Goal: Complete application form: Complete application form

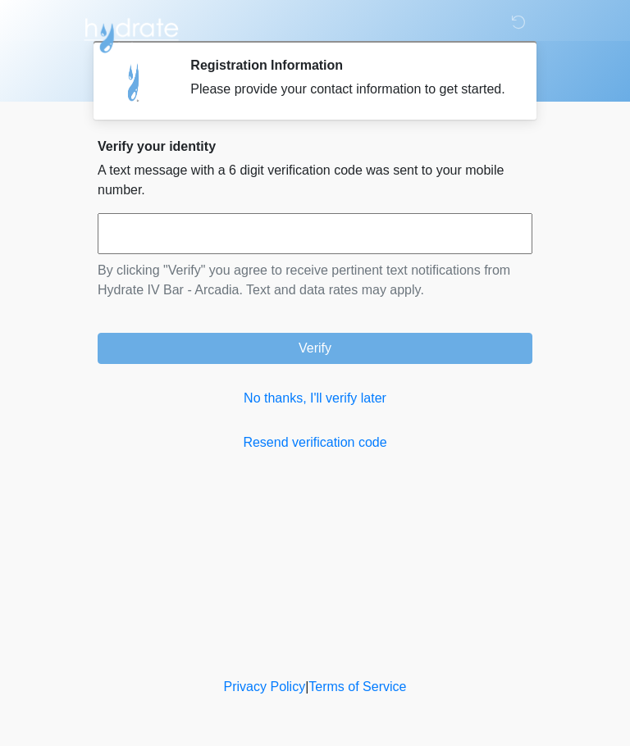
scroll to position [1, 0]
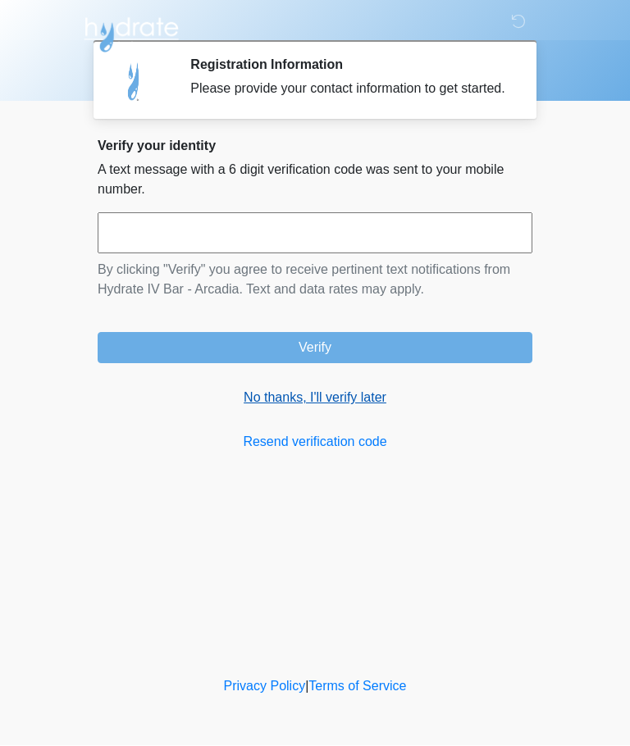
click at [270, 408] on link "No thanks, I'll verify later" at bounding box center [315, 399] width 435 height 20
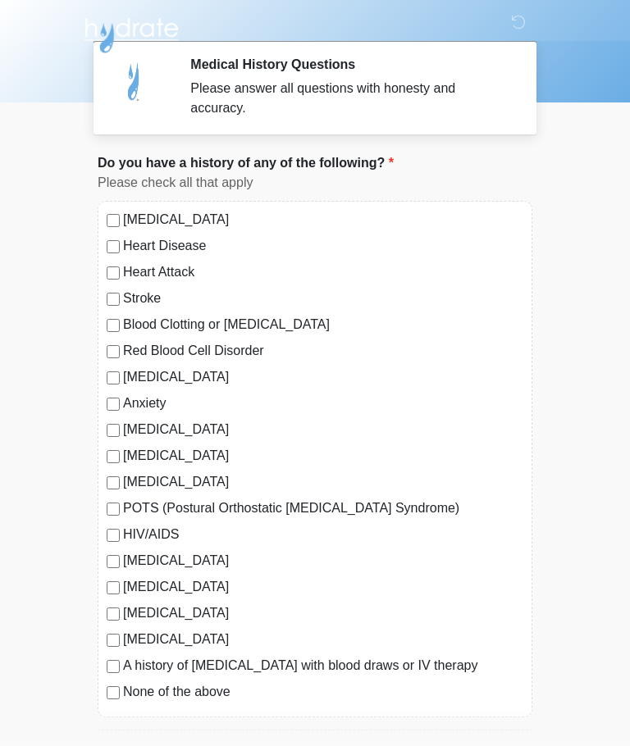
click at [118, 423] on div "[MEDICAL_DATA]" at bounding box center [315, 430] width 417 height 20
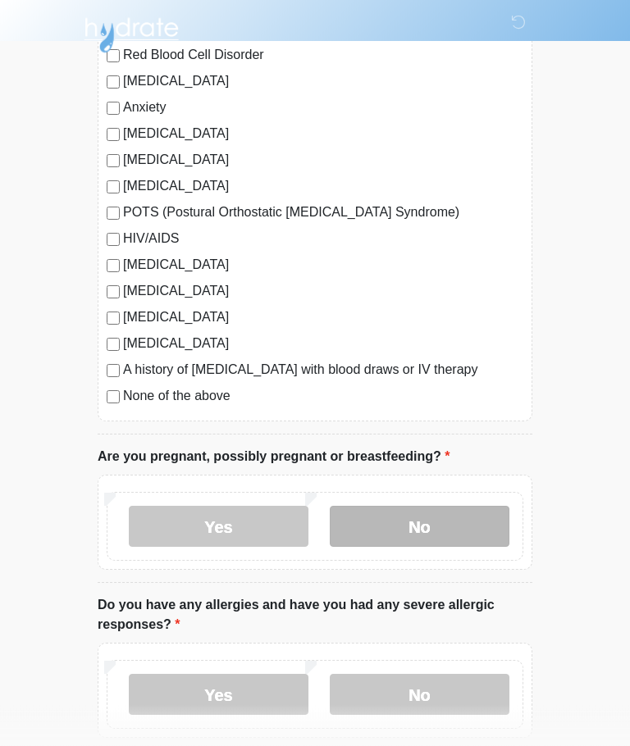
click at [451, 521] on label "No" at bounding box center [420, 527] width 180 height 41
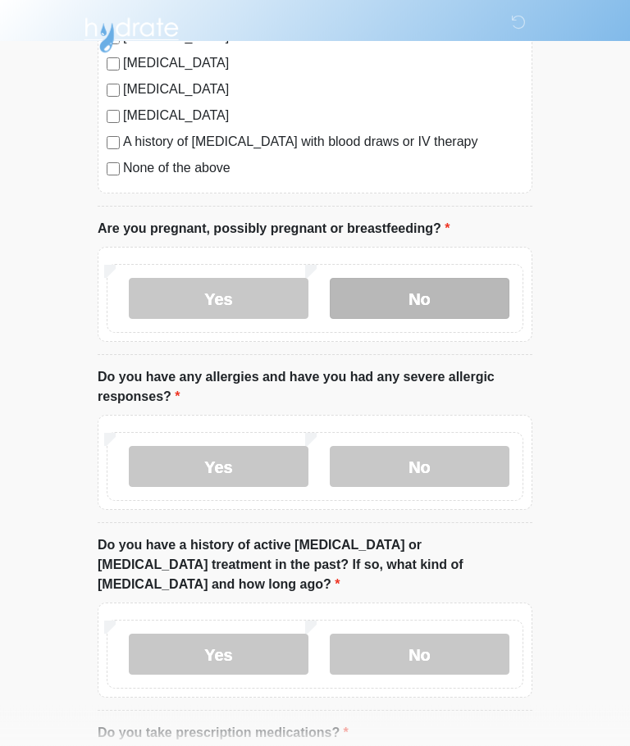
scroll to position [525, 0]
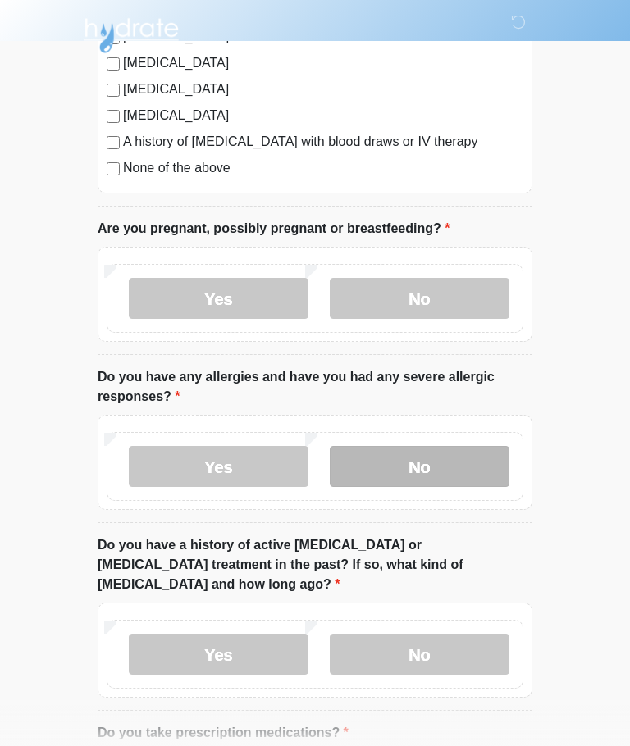
click at [448, 459] on label "No" at bounding box center [420, 466] width 180 height 41
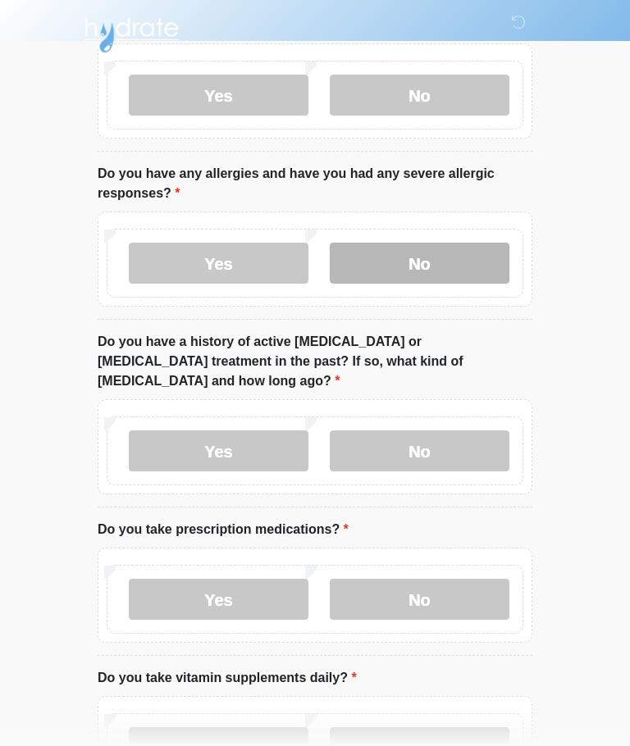
scroll to position [728, 0]
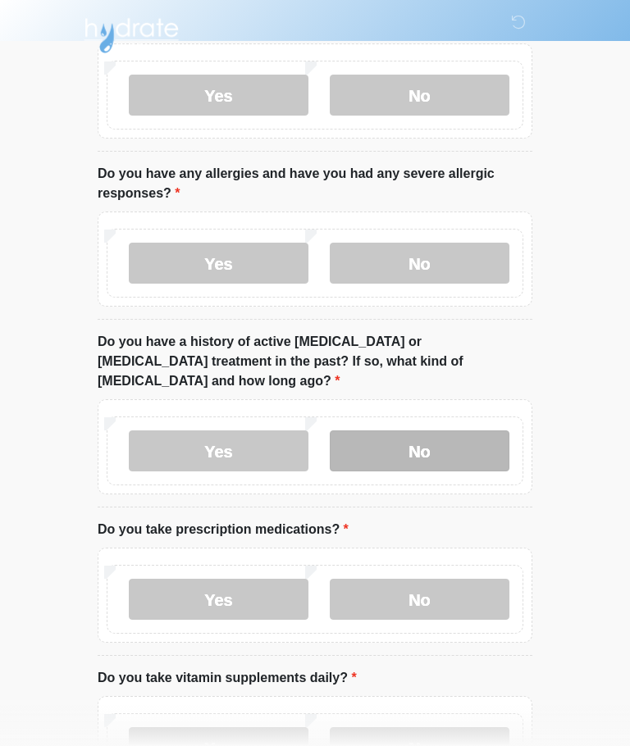
click at [452, 431] on label "No" at bounding box center [420, 451] width 180 height 41
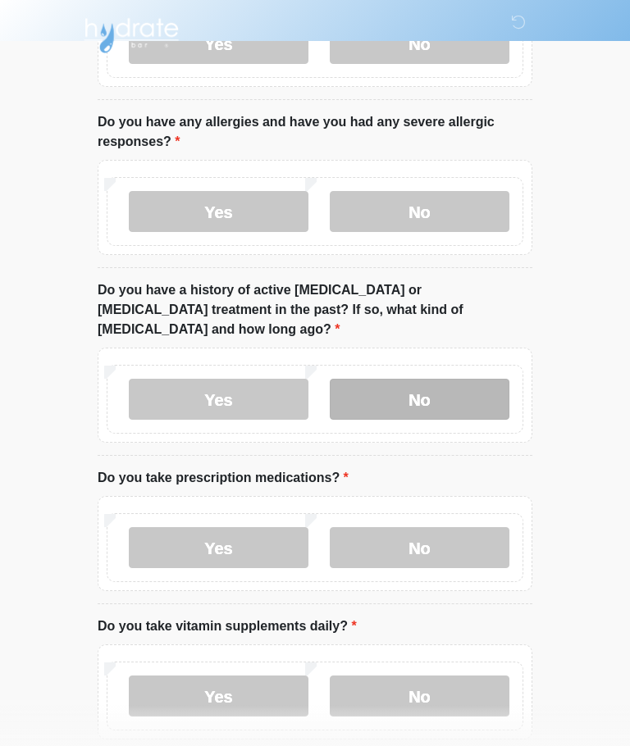
scroll to position [841, 0]
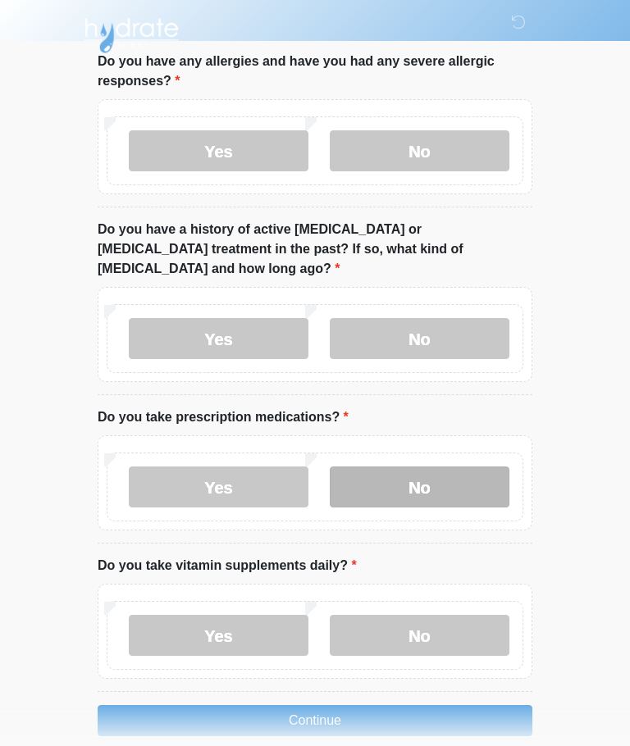
click at [449, 467] on label "No" at bounding box center [420, 487] width 180 height 41
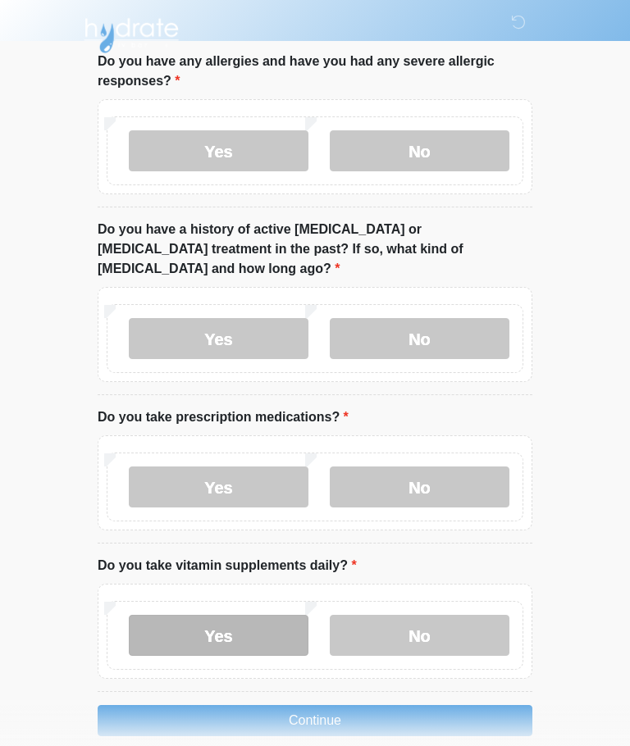
click at [205, 615] on label "Yes" at bounding box center [219, 635] width 180 height 41
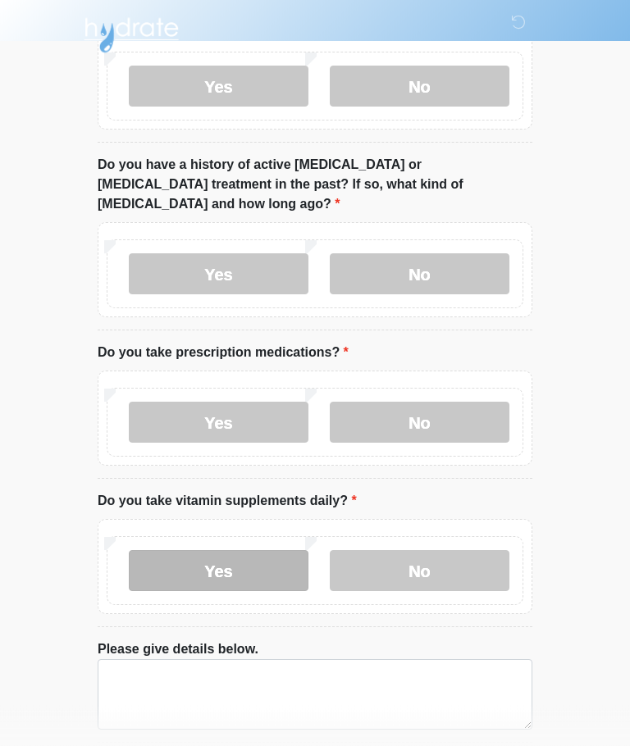
scroll to position [956, 0]
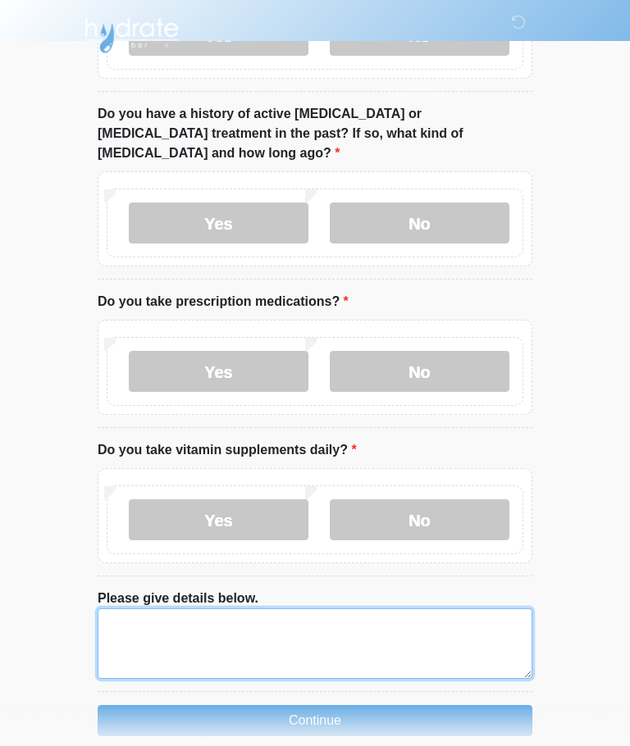
click at [148, 609] on textarea "Please give details below." at bounding box center [315, 644] width 435 height 71
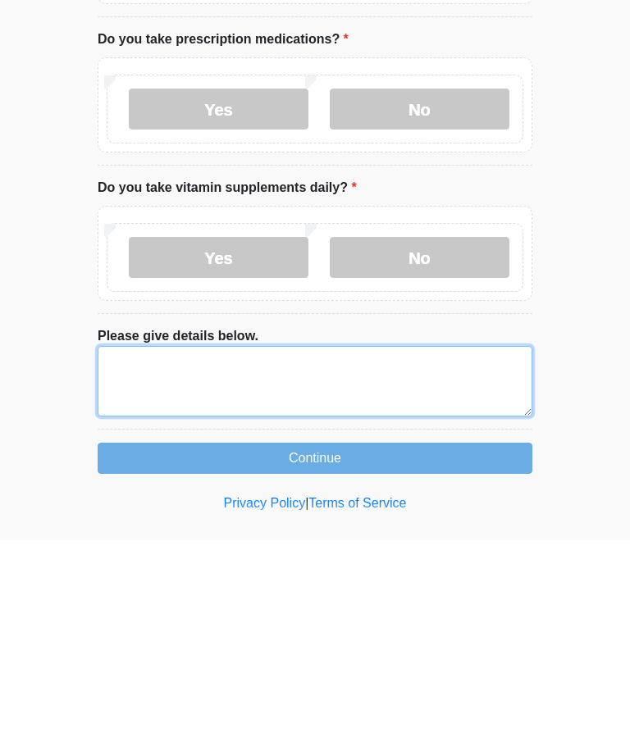
click at [134, 552] on textarea "Please give details below." at bounding box center [315, 587] width 435 height 71
click at [128, 552] on textarea "*********" at bounding box center [315, 587] width 435 height 71
click at [171, 552] on textarea "*********" at bounding box center [315, 587] width 435 height 71
click at [176, 552] on textarea "*********" at bounding box center [315, 587] width 435 height 71
type textarea "*"
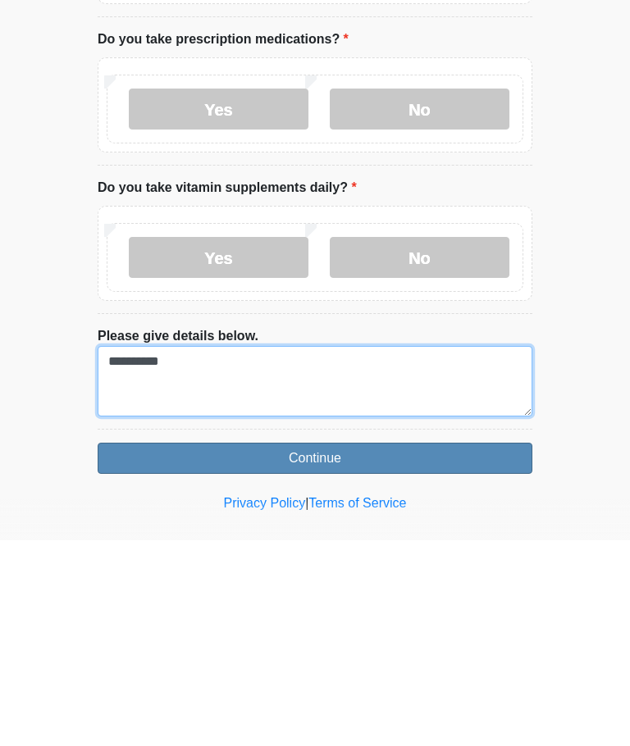
type textarea "**********"
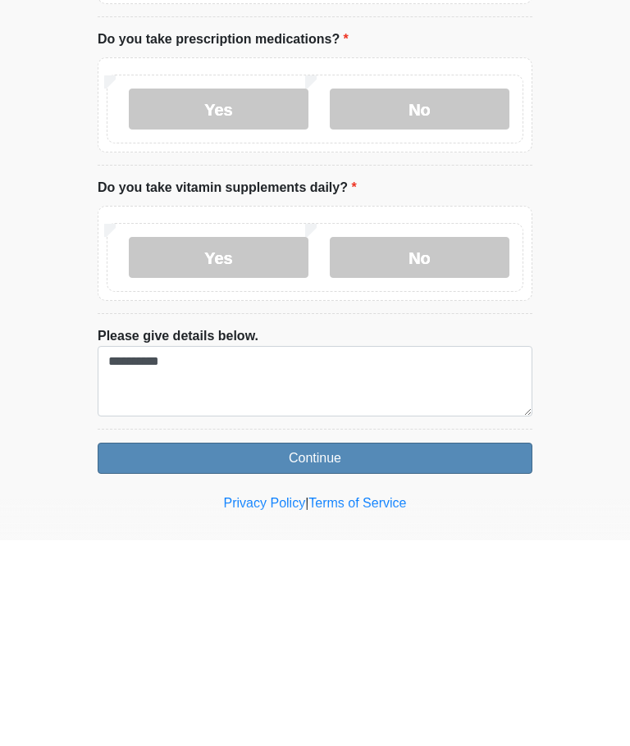
click at [172, 649] on button "Continue" at bounding box center [315, 664] width 435 height 31
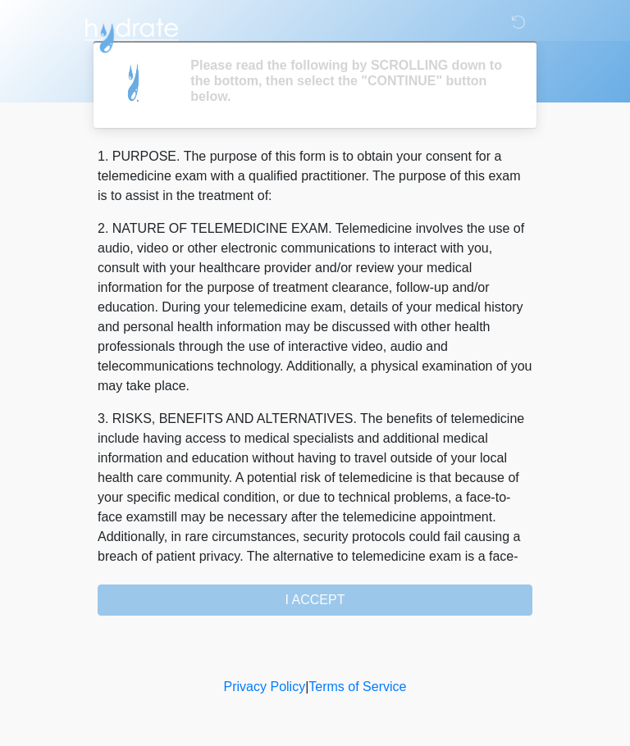
scroll to position [0, 0]
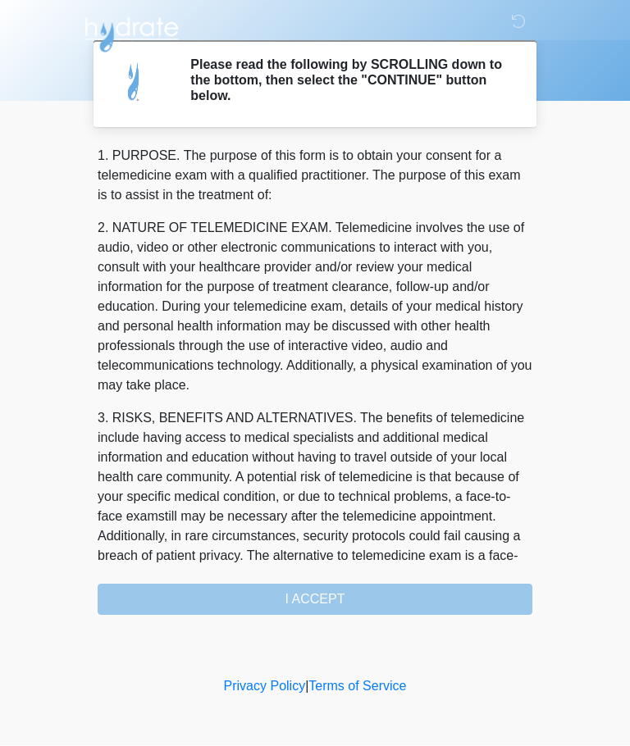
click at [467, 589] on div "1. PURPOSE. The purpose of this form is to obtain your consent for a telemedici…" at bounding box center [315, 381] width 435 height 469
click at [363, 605] on div "1. PURPOSE. The purpose of this form is to obtain your consent for a telemedici…" at bounding box center [315, 381] width 435 height 469
click at [373, 593] on div "1. PURPOSE. The purpose of this form is to obtain your consent for a telemedici…" at bounding box center [315, 381] width 435 height 469
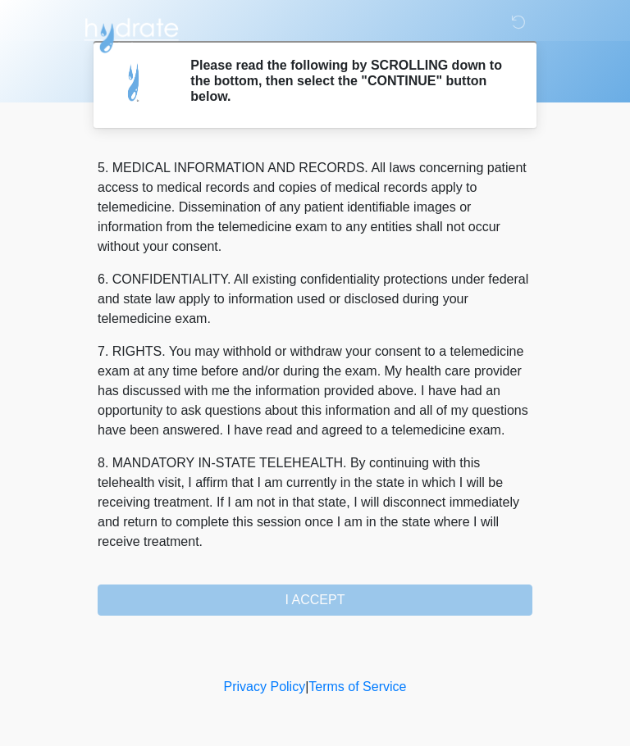
scroll to position [533, 0]
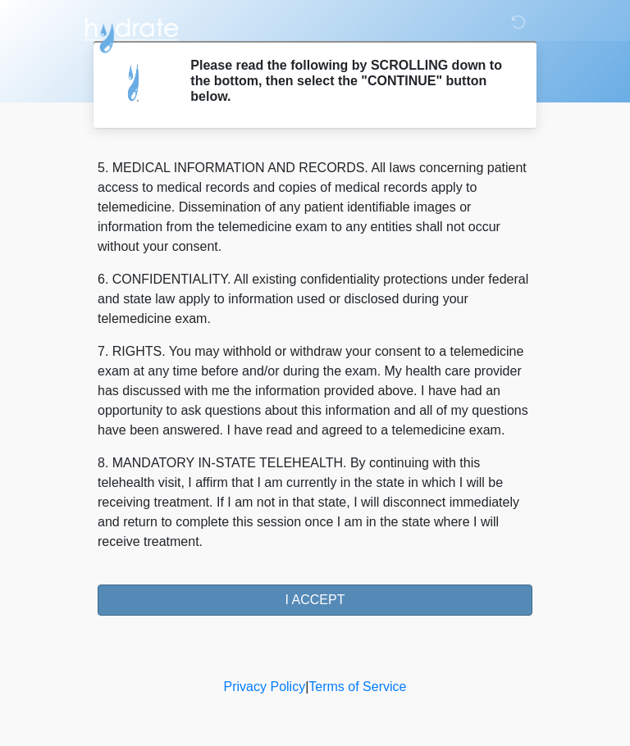
click at [206, 602] on button "I ACCEPT" at bounding box center [315, 600] width 435 height 31
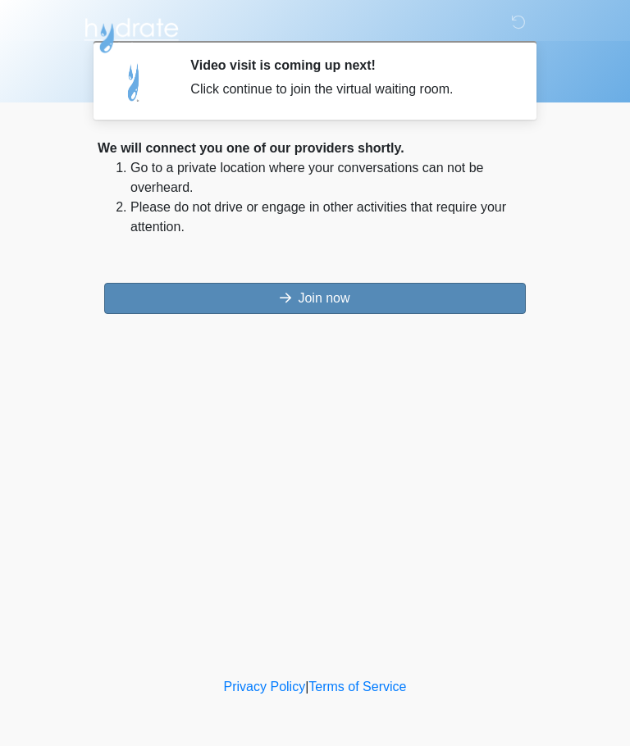
click at [296, 299] on button "Join now" at bounding box center [315, 298] width 422 height 31
